Goal: Transaction & Acquisition: Obtain resource

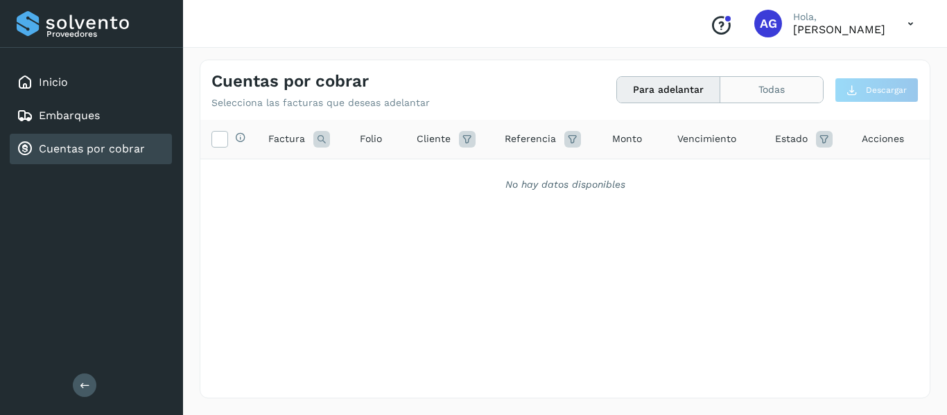
click at [738, 98] on button "Todas" at bounding box center [771, 90] width 103 height 26
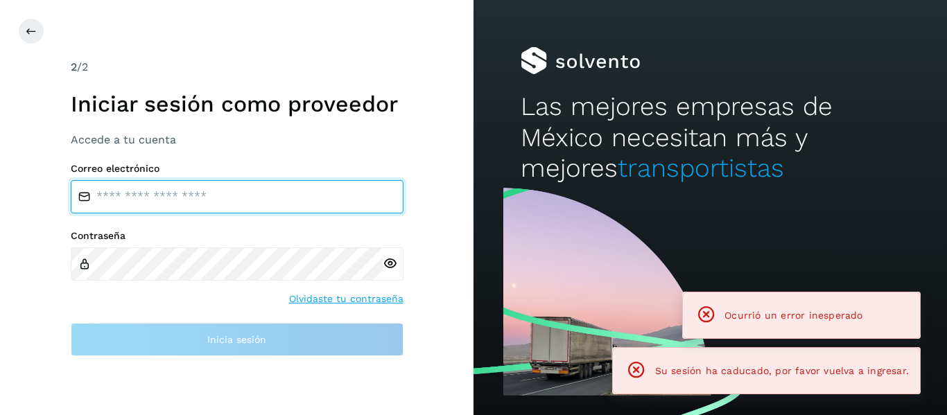
click at [258, 207] on input "email" at bounding box center [237, 196] width 333 height 33
type input "**********"
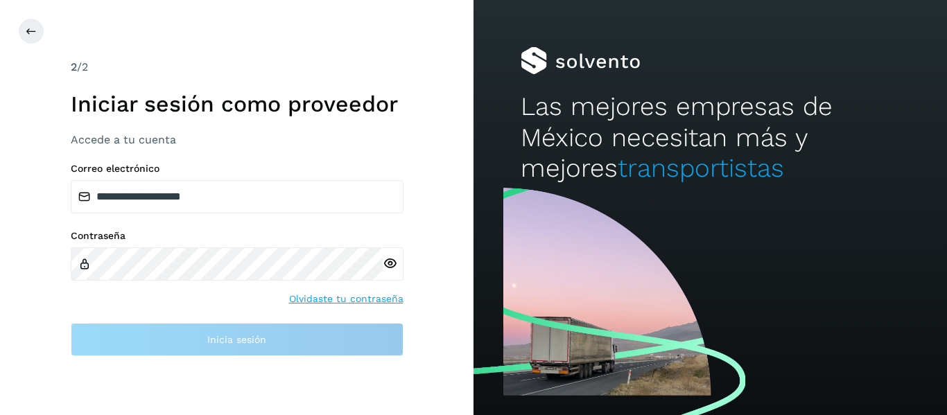
click at [384, 267] on div at bounding box center [393, 264] width 21 height 33
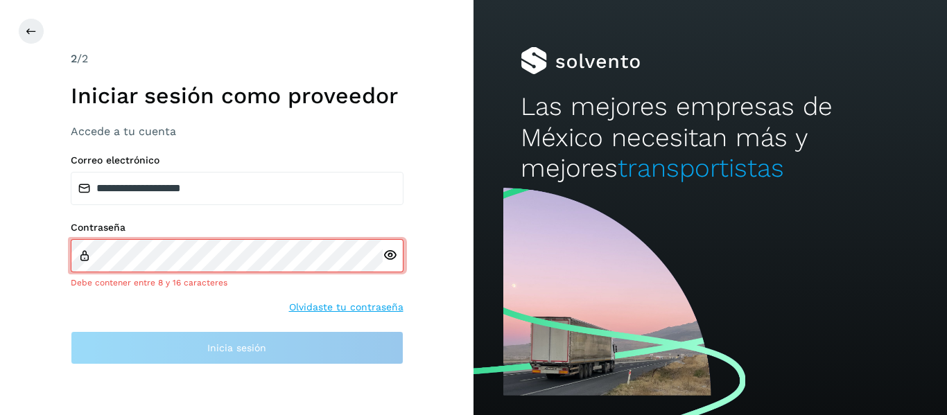
click at [389, 258] on icon at bounding box center [390, 255] width 15 height 15
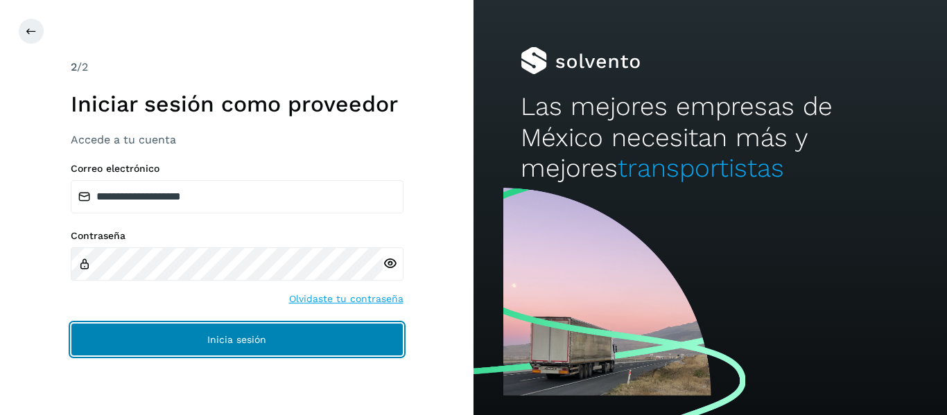
click at [165, 350] on button "Inicia sesión" at bounding box center [237, 339] width 333 height 33
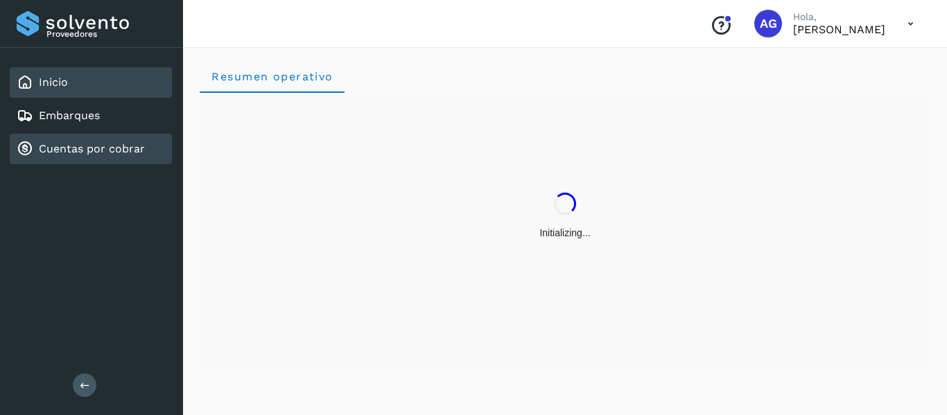
click at [86, 155] on link "Cuentas por cobrar" at bounding box center [92, 148] width 106 height 13
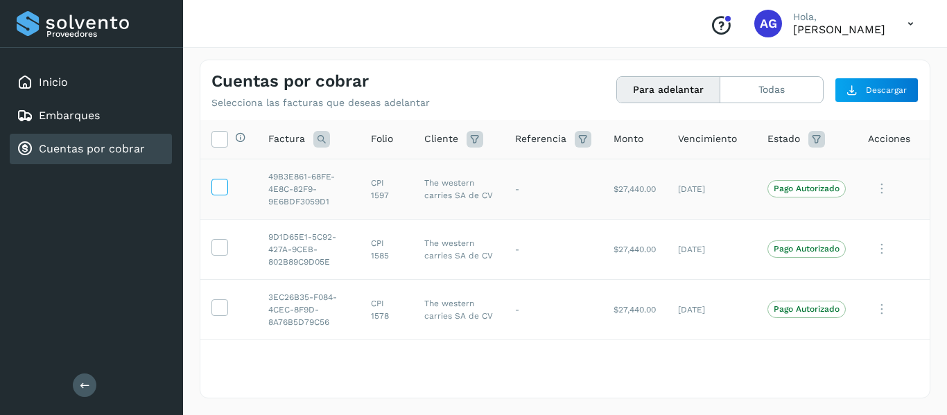
click at [220, 193] on icon at bounding box center [219, 186] width 15 height 15
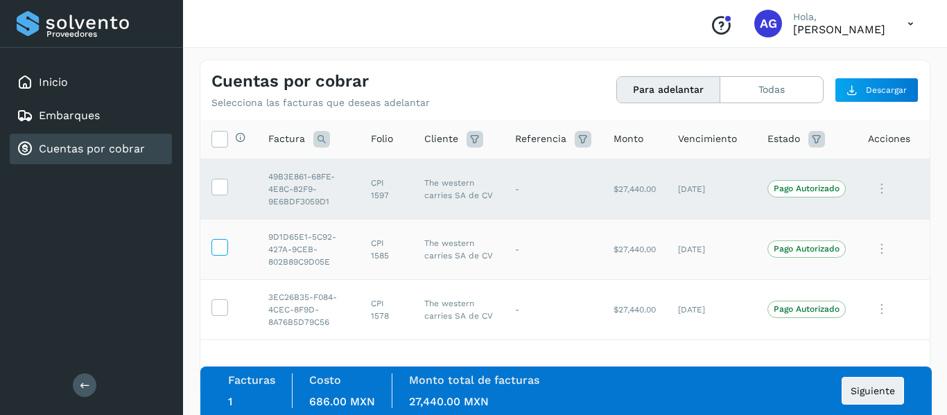
click at [223, 244] on icon at bounding box center [219, 246] width 15 height 15
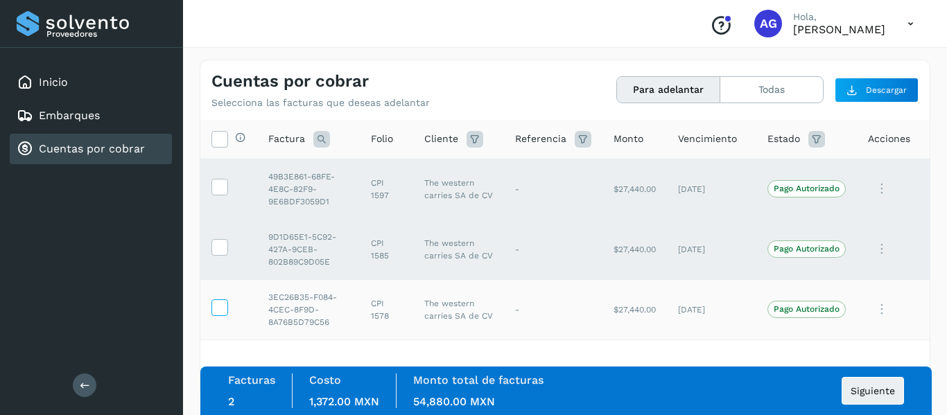
click at [223, 315] on span at bounding box center [219, 311] width 15 height 10
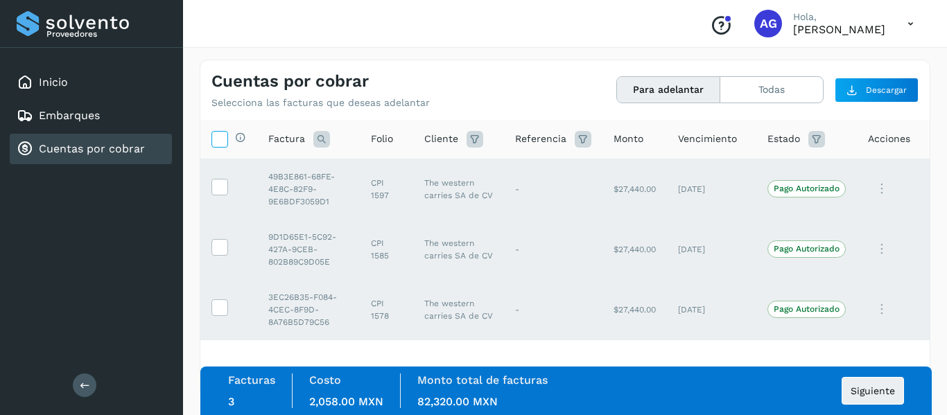
click at [216, 141] on icon at bounding box center [219, 138] width 15 height 15
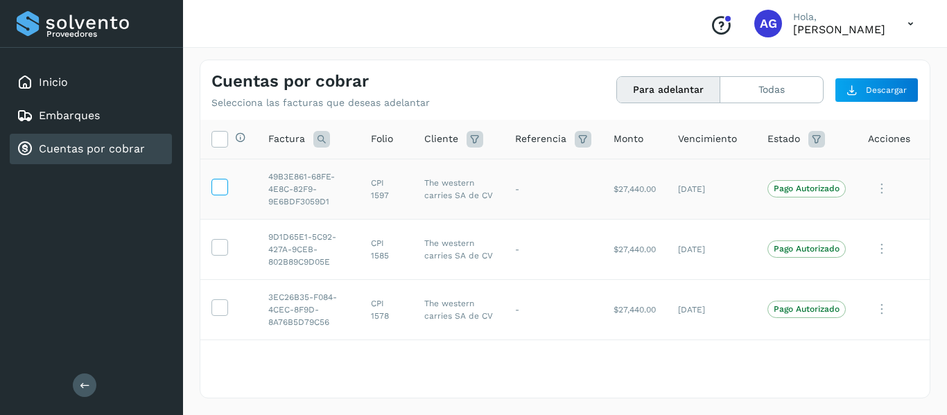
click at [227, 192] on label at bounding box center [219, 187] width 17 height 17
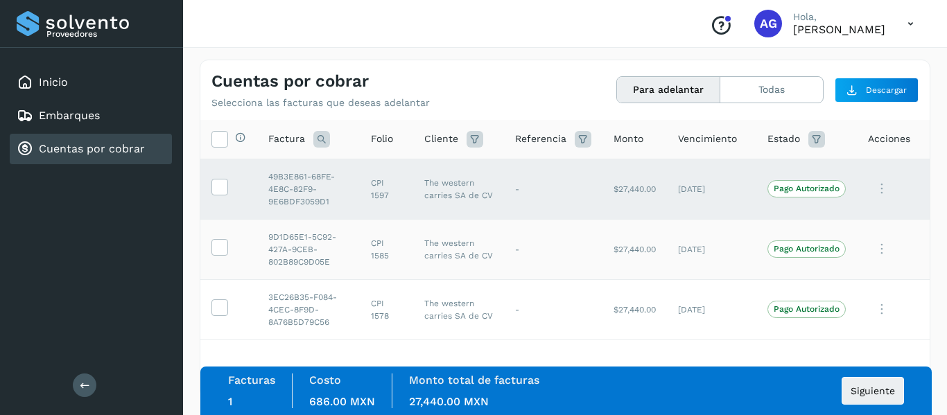
click at [229, 233] on td at bounding box center [228, 249] width 57 height 60
click at [223, 253] on icon at bounding box center [219, 246] width 15 height 15
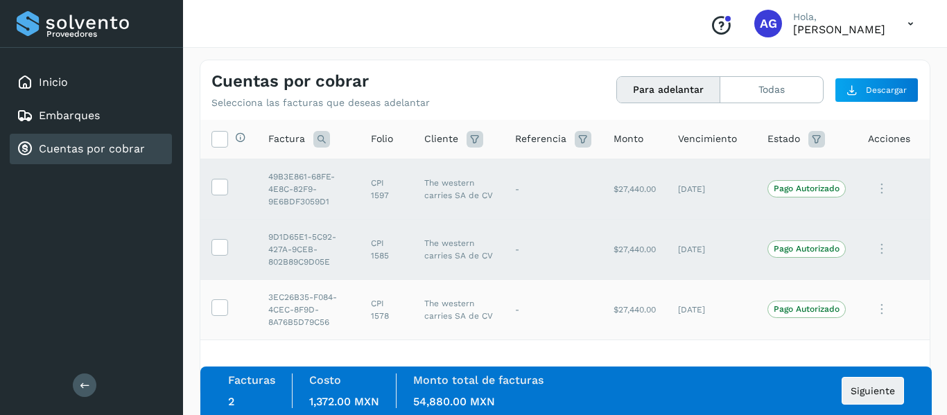
click at [223, 297] on td at bounding box center [228, 309] width 57 height 60
click at [223, 299] on td at bounding box center [228, 309] width 57 height 60
click at [223, 307] on icon at bounding box center [219, 307] width 15 height 15
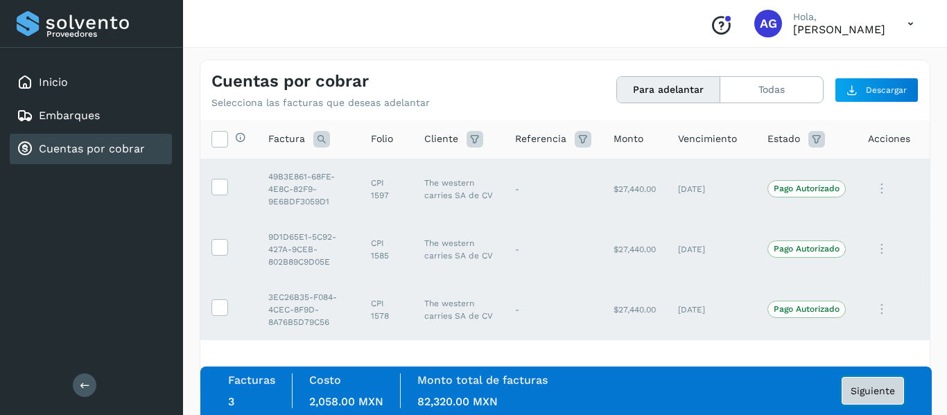
click at [858, 394] on span "Siguiente" at bounding box center [873, 391] width 44 height 10
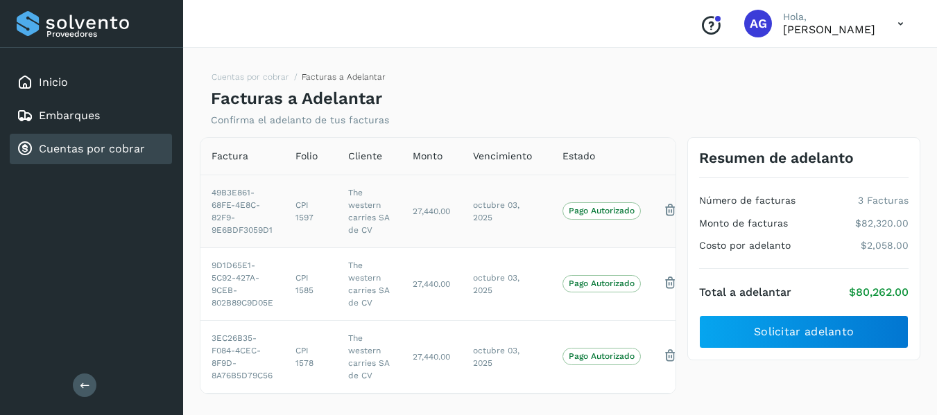
scroll to position [23, 0]
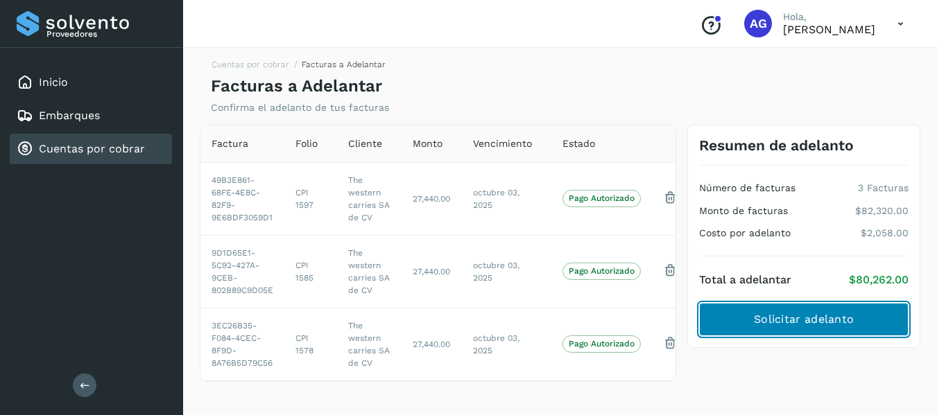
click at [787, 312] on span "Solicitar adelanto" at bounding box center [804, 319] width 100 height 15
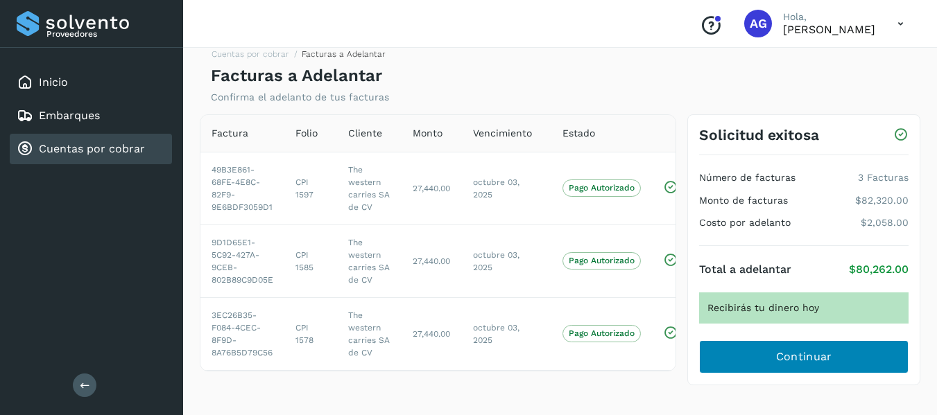
scroll to position [26, 0]
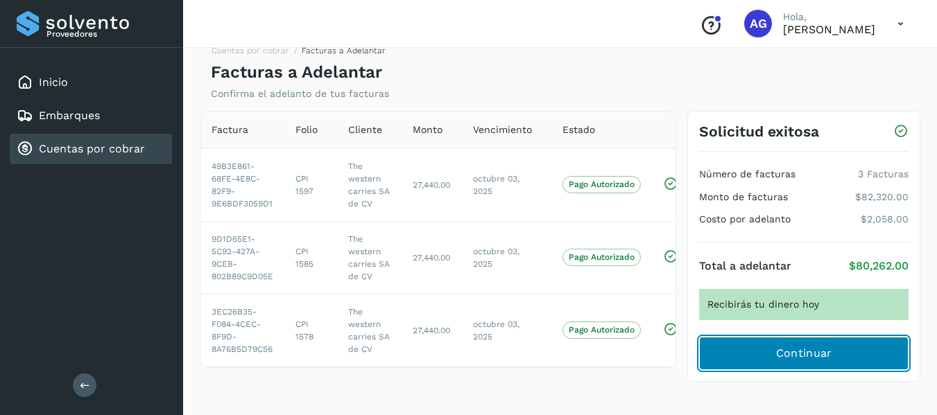
click at [763, 358] on button "Continuar" at bounding box center [803, 353] width 209 height 33
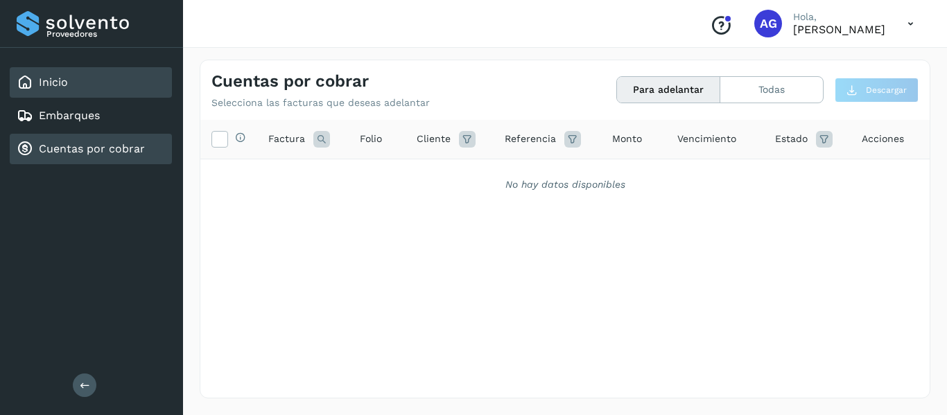
click at [99, 83] on div "Inicio" at bounding box center [91, 82] width 162 height 31
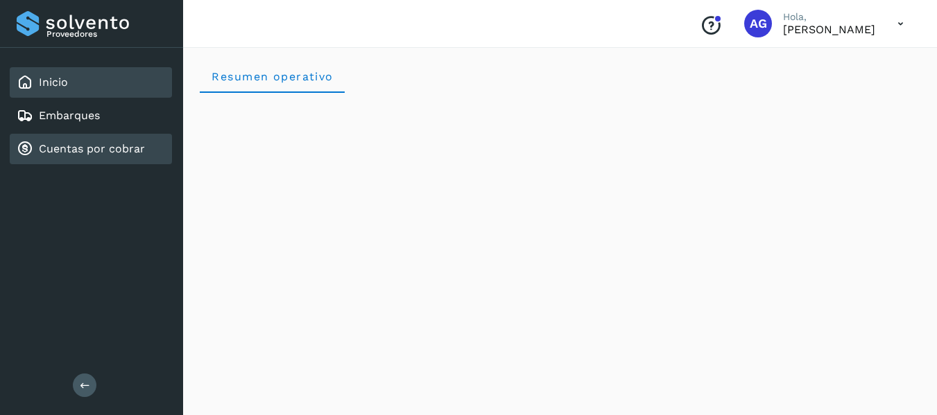
click at [98, 144] on link "Cuentas por cobrar" at bounding box center [92, 148] width 106 height 13
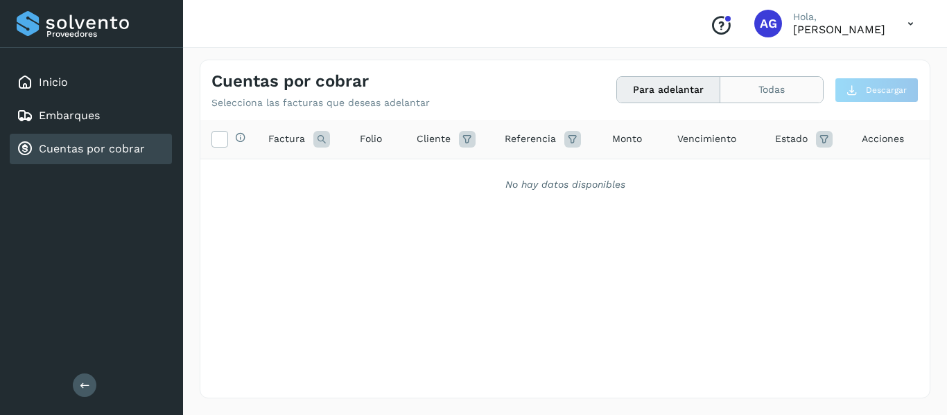
click at [783, 90] on button "Todas" at bounding box center [771, 90] width 103 height 26
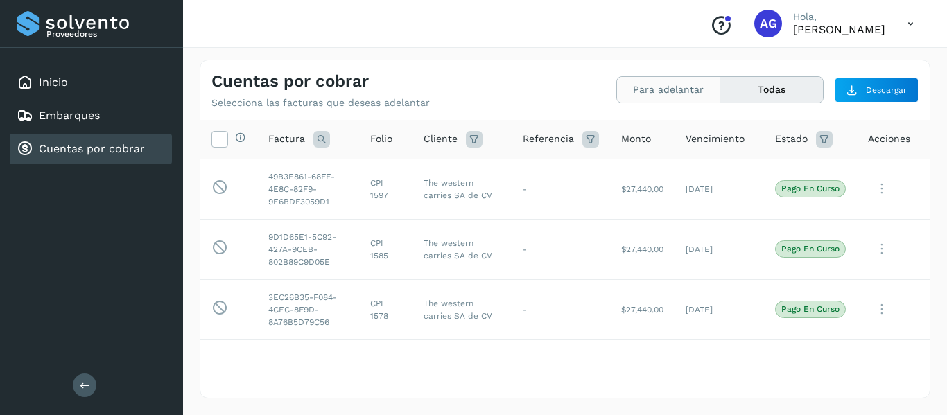
click at [679, 80] on button "Para adelantar" at bounding box center [668, 90] width 103 height 26
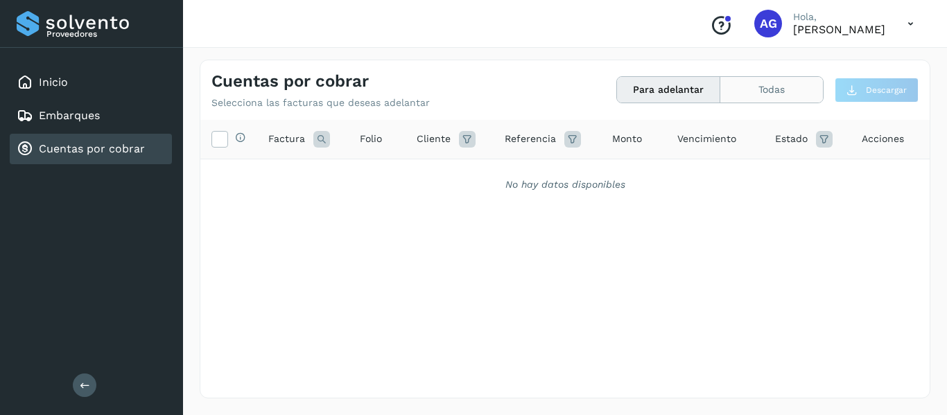
click at [777, 93] on button "Todas" at bounding box center [771, 90] width 103 height 26
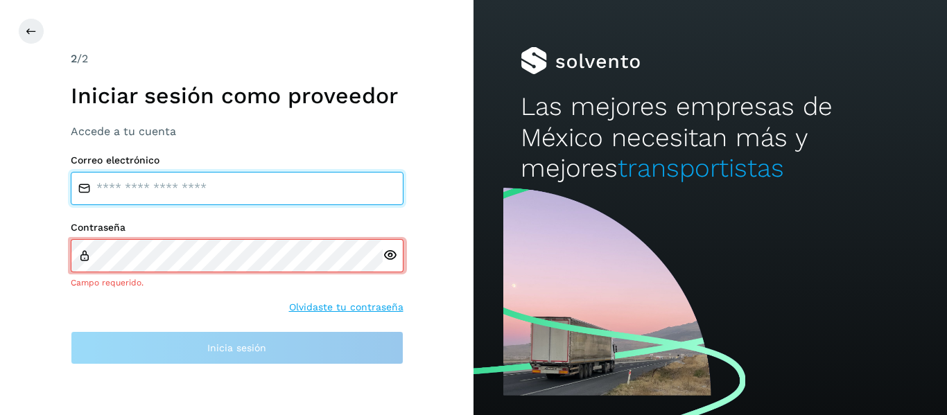
click at [182, 207] on div "Correo electrónico Contraseña Campo requerido. Olvidaste tu contraseña Inicia s…" at bounding box center [237, 260] width 333 height 210
type input "**********"
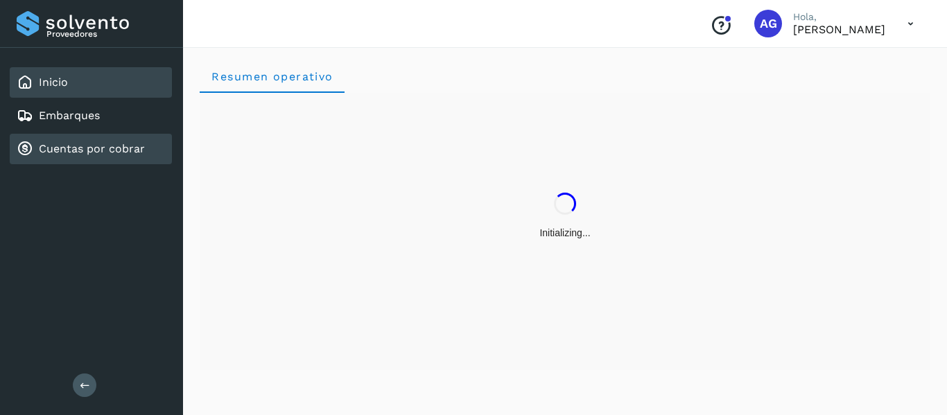
click at [100, 145] on link "Cuentas por cobrar" at bounding box center [92, 148] width 106 height 13
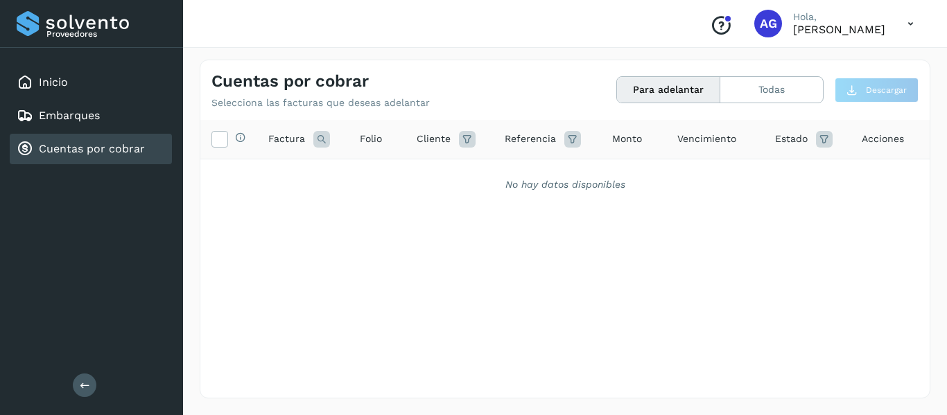
click at [805, 74] on div "Cuentas por cobrar Selecciona las facturas que deseas adelantar Para adelantar …" at bounding box center [564, 84] width 729 height 49
click at [786, 97] on button "Todas" at bounding box center [771, 90] width 103 height 26
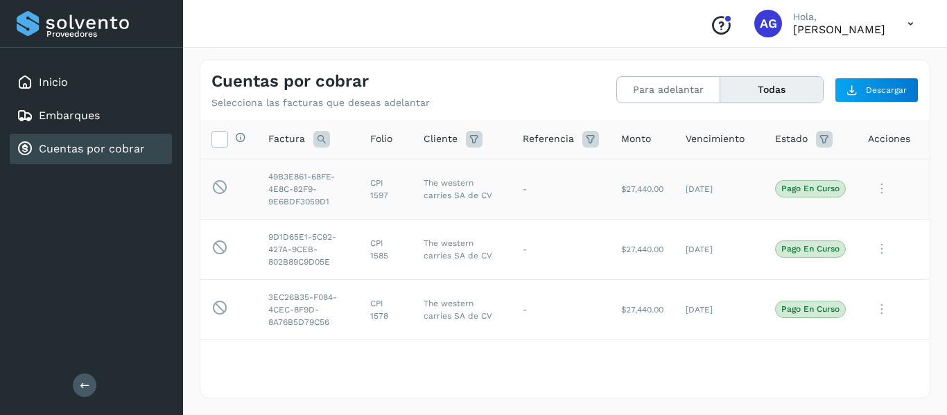
click at [870, 192] on icon at bounding box center [882, 189] width 28 height 28
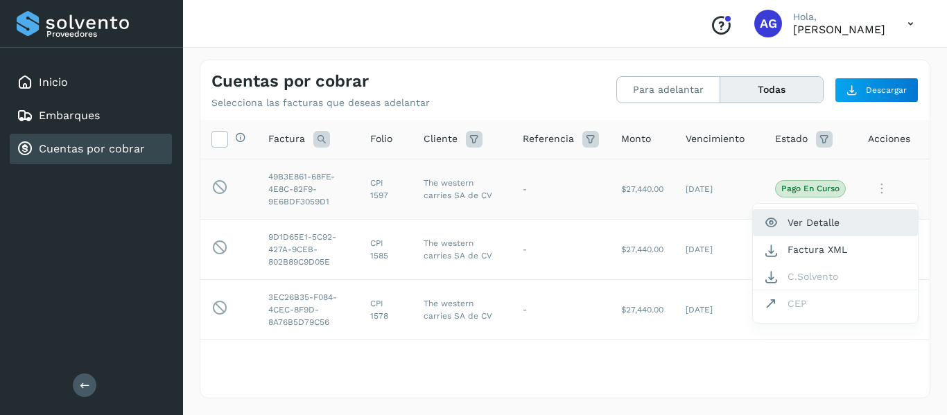
click at [819, 222] on button "Ver Detalle" at bounding box center [835, 222] width 165 height 27
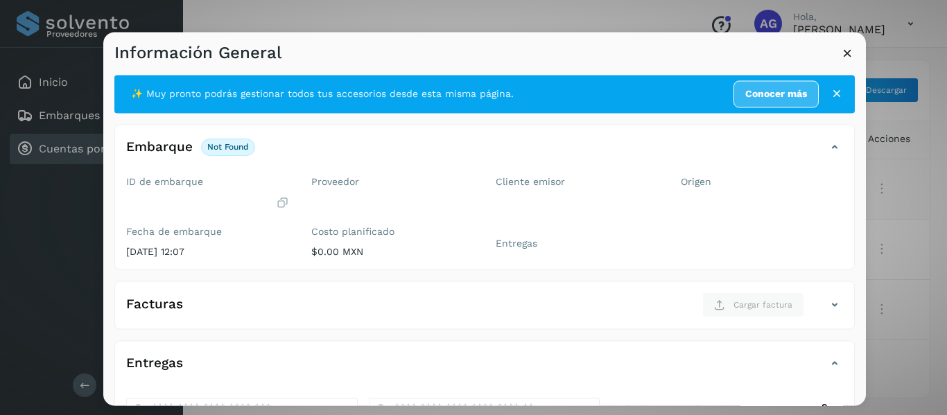
click at [849, 50] on icon at bounding box center [847, 53] width 15 height 15
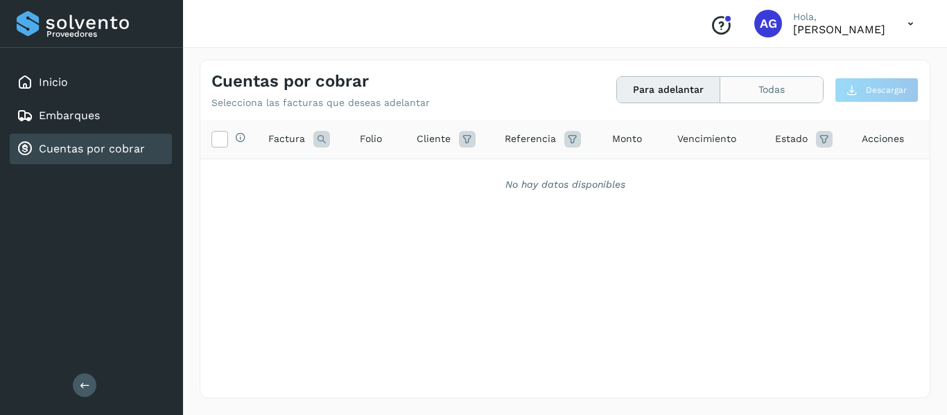
click at [781, 82] on button "Todas" at bounding box center [771, 90] width 103 height 26
